Goal: Information Seeking & Learning: Understand process/instructions

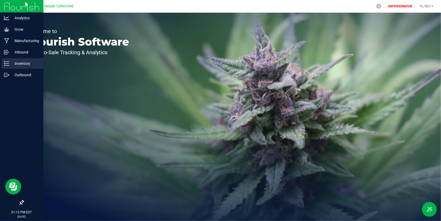
click at [4, 63] on icon at bounding box center [6, 63] width 5 height 5
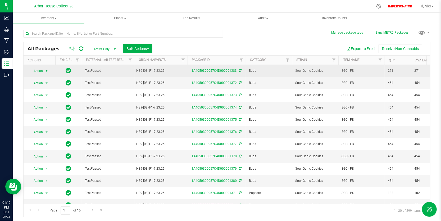
click at [48, 71] on span "select" at bounding box center [46, 71] width 4 height 4
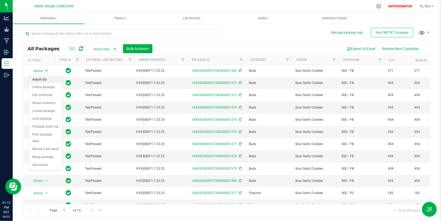
click at [50, 79] on li "Adjust qty" at bounding box center [45, 80] width 33 height 8
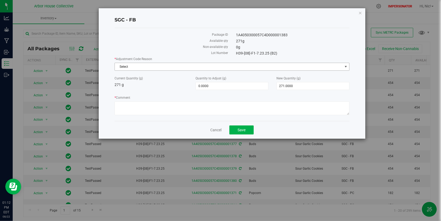
click at [187, 67] on span "Select" at bounding box center [228, 66] width 227 height 7
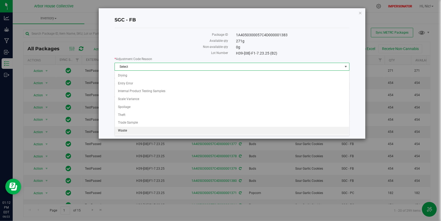
click at [151, 128] on li "Waste" at bounding box center [232, 131] width 234 height 8
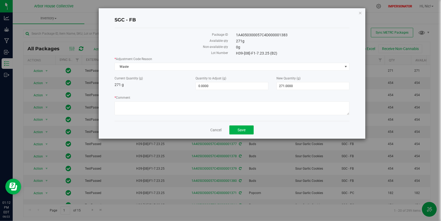
drag, startPoint x: 156, startPoint y: 59, endPoint x: 117, endPoint y: 60, distance: 39.1
click at [117, 60] on label "* Adjustment Code Reason" at bounding box center [231, 59] width 234 height 5
copy label "Adjustment Code Reason"
click at [218, 126] on div "Cancel Save" at bounding box center [231, 130] width 234 height 18
click at [217, 128] on link "Cancel" at bounding box center [215, 129] width 11 height 5
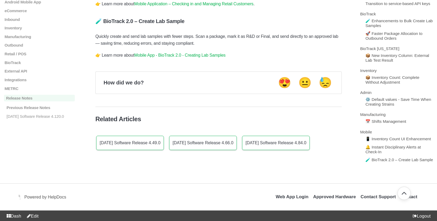
scroll to position [986, 0]
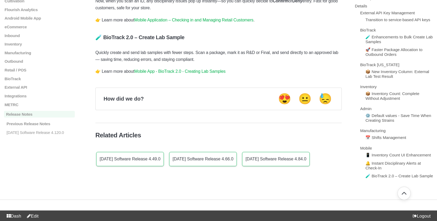
click at [185, 73] on link "Mobile App - BioTrack 2.0 - Creating Lab Samples" at bounding box center [179, 71] width 91 height 4
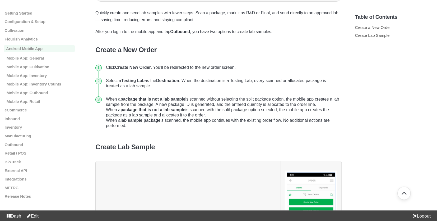
scroll to position [94, 0]
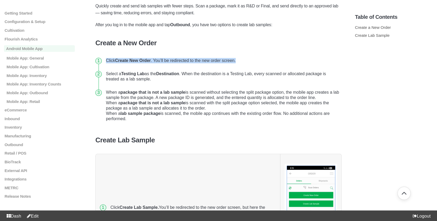
drag, startPoint x: 107, startPoint y: 62, endPoint x: 168, endPoint y: 66, distance: 61.2
click at [168, 66] on li "Click Create New Order . You’ll be redirected to the new order screen." at bounding box center [223, 60] width 238 height 13
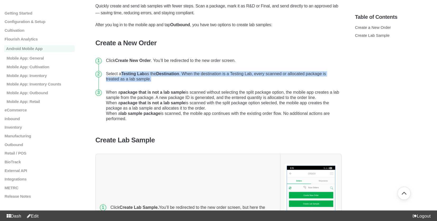
drag, startPoint x: 122, startPoint y: 74, endPoint x: 188, endPoint y: 78, distance: 66.7
click at [188, 78] on li "Select a Testing Lab as the Destination . When the destination is a Testing Lab…" at bounding box center [223, 76] width 238 height 19
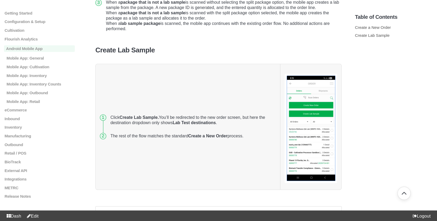
scroll to position [203, 0]
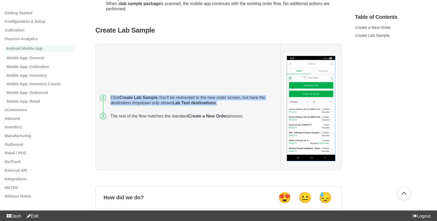
drag, startPoint x: 110, startPoint y: 95, endPoint x: 238, endPoint y: 102, distance: 127.8
click at [238, 102] on li "Click Create Lab Sample. You’ll be redirected to the new order screen, but here…" at bounding box center [192, 100] width 168 height 19
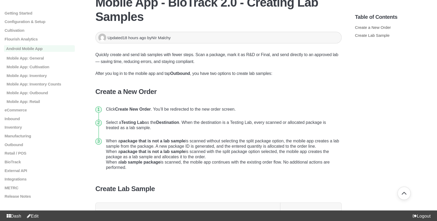
scroll to position [43, 0]
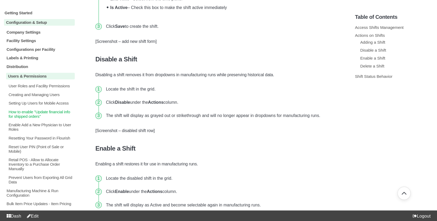
scroll to position [400, 0]
